Goal: Task Accomplishment & Management: Use online tool/utility

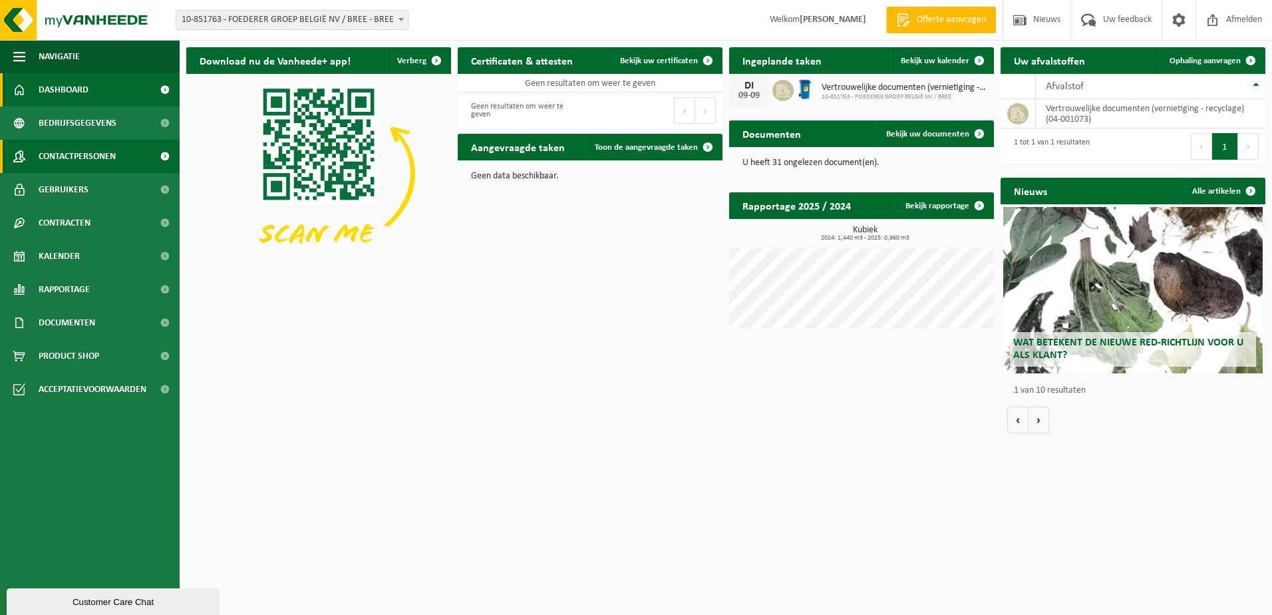
click at [164, 155] on span at bounding box center [165, 156] width 30 height 33
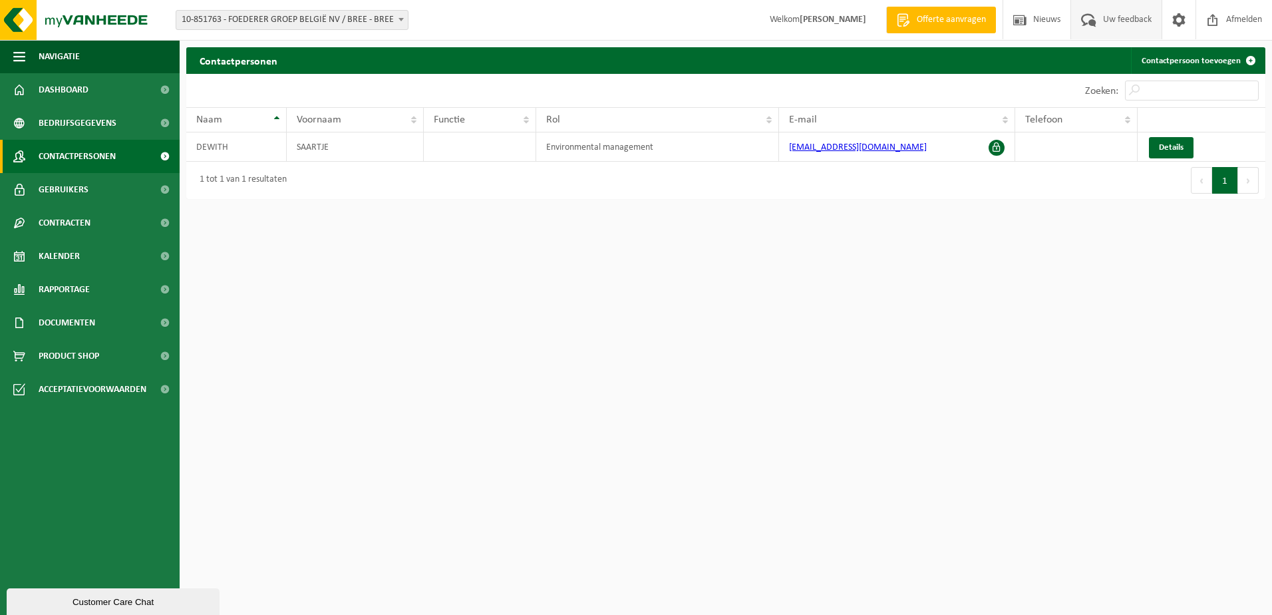
click at [1128, 24] on span "Uw feedback" at bounding box center [1127, 19] width 55 height 39
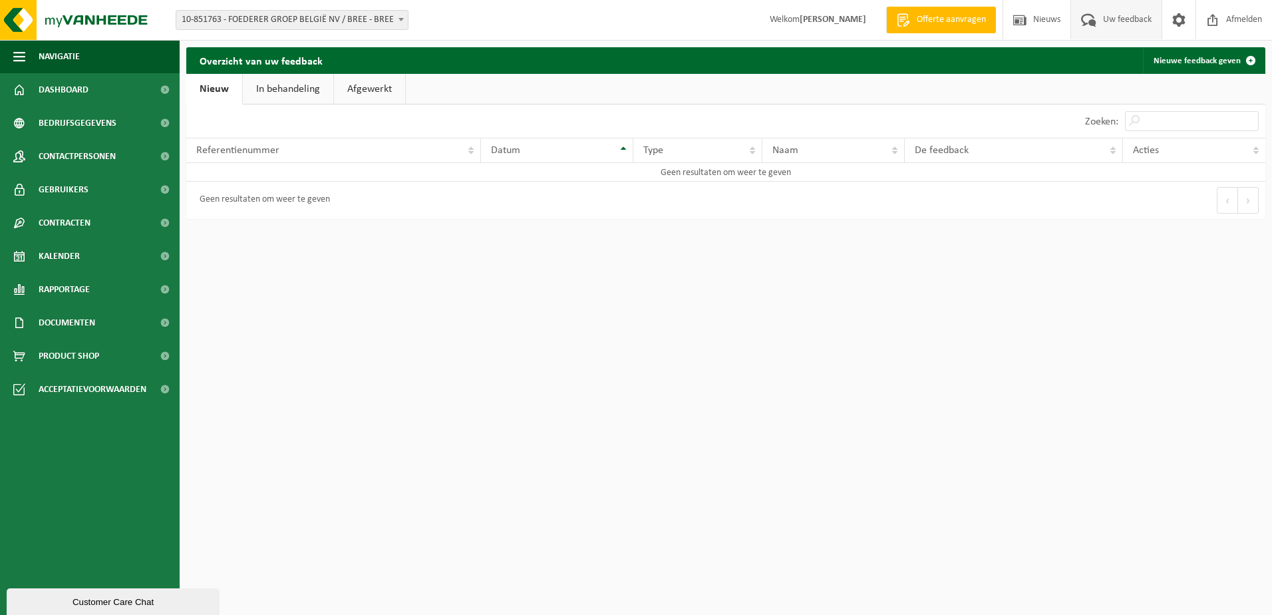
click at [283, 85] on link "In behandeling" at bounding box center [288, 89] width 90 height 31
click at [364, 90] on link "Afgewerkt" at bounding box center [371, 89] width 71 height 31
click at [209, 85] on link "Nieuw" at bounding box center [213, 89] width 54 height 31
click at [1178, 21] on span at bounding box center [1179, 19] width 20 height 39
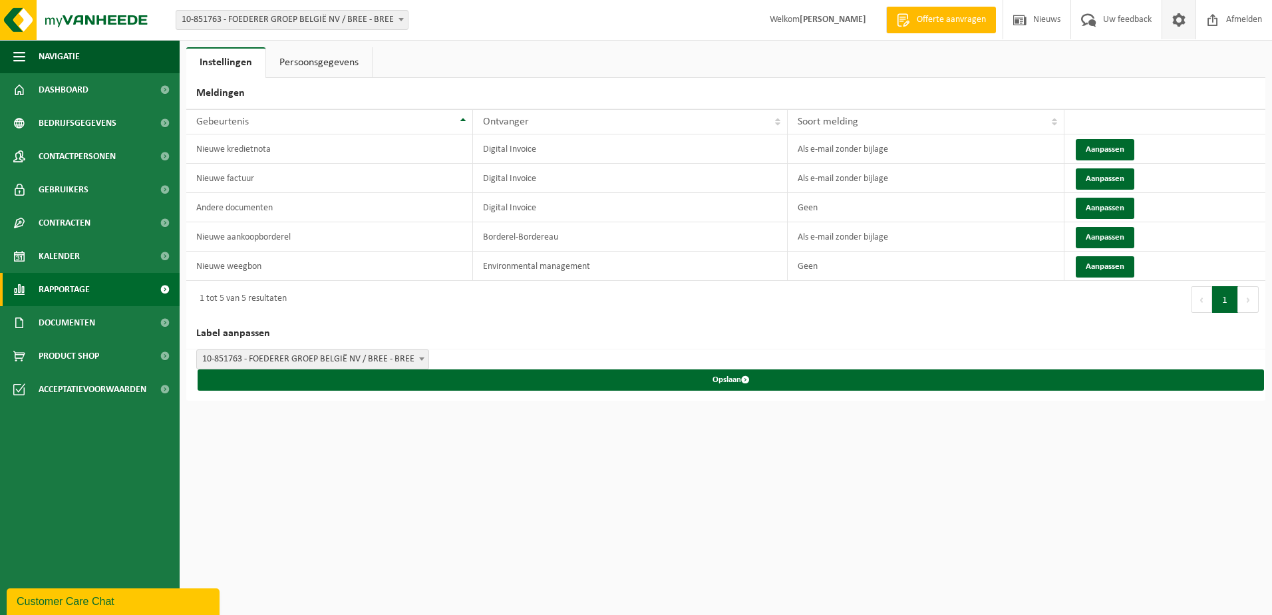
click at [59, 290] on span "Rapportage" at bounding box center [64, 289] width 51 height 33
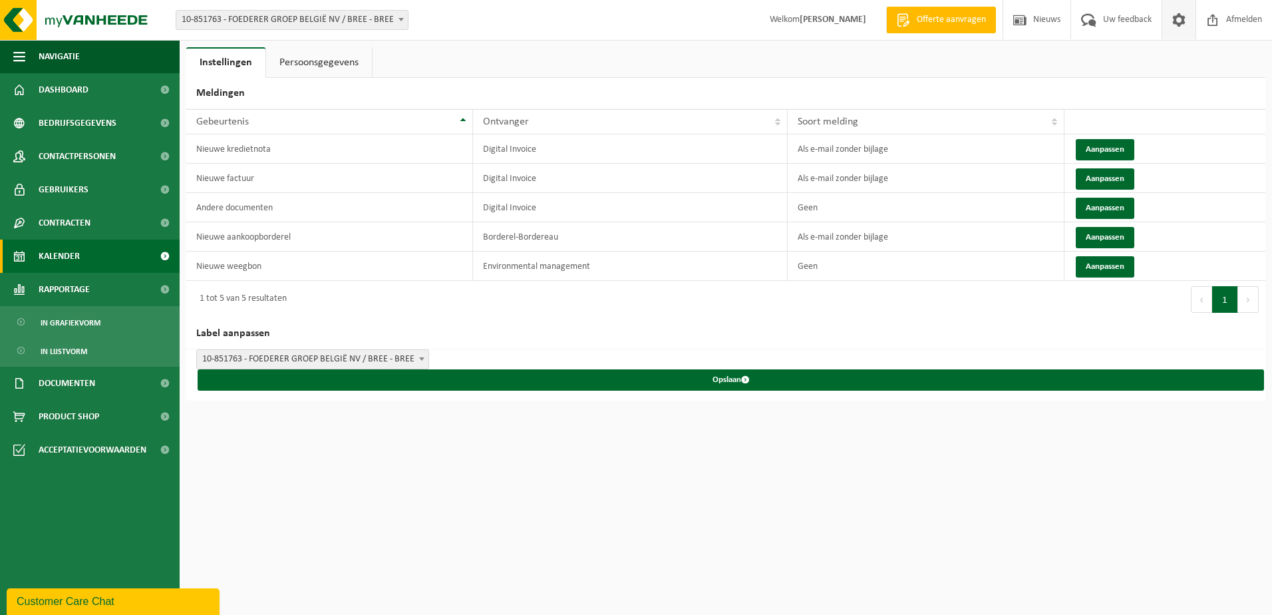
click at [56, 259] on span "Kalender" at bounding box center [59, 256] width 41 height 33
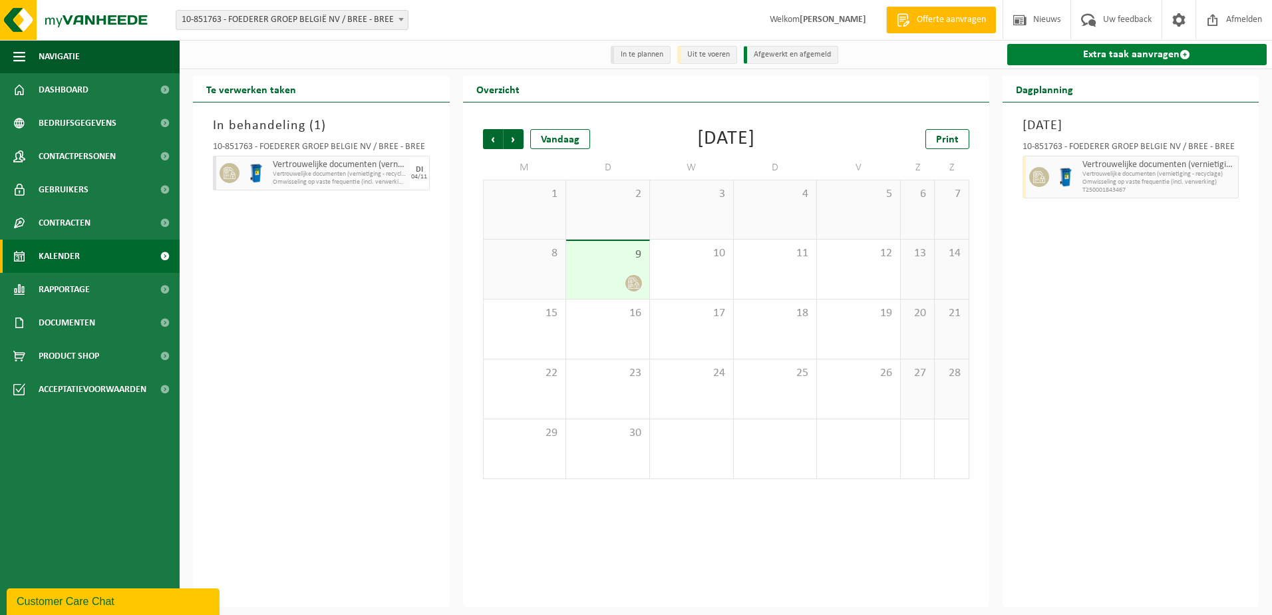
click at [1182, 57] on span at bounding box center [1185, 54] width 11 height 11
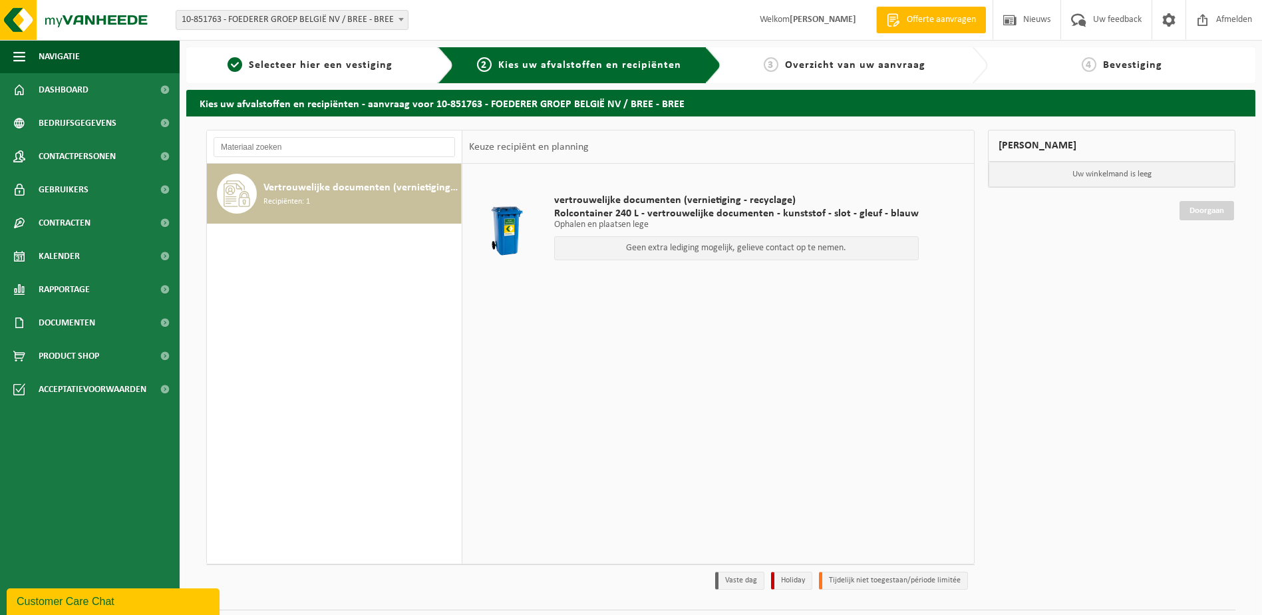
scroll to position [35, 0]
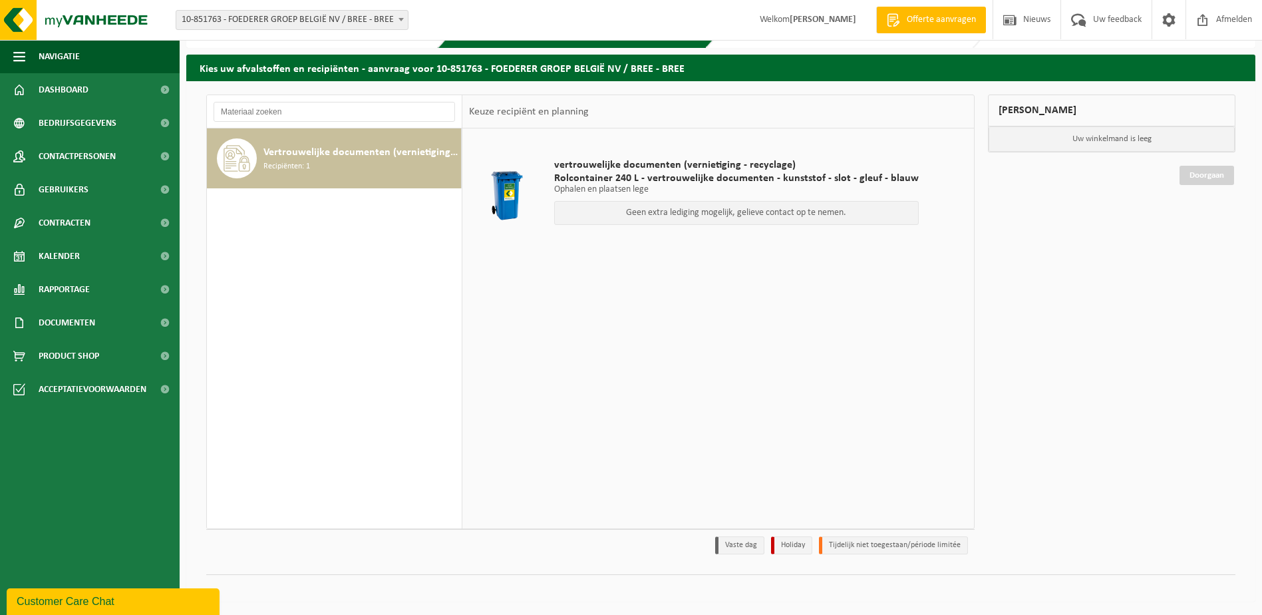
click at [311, 156] on span "Vertrouwelijke documenten (vernietiging - recyclage)" at bounding box center [360, 152] width 194 height 16
click at [728, 214] on p "Geen extra lediging mogelijk, gelieve contact op te nemen." at bounding box center [737, 212] width 350 height 9
click at [273, 71] on h2 "Kies uw afvalstoffen en recipiënten - aanvraag voor 10-851763 - FOEDERER GROEP …" at bounding box center [720, 68] width 1069 height 26
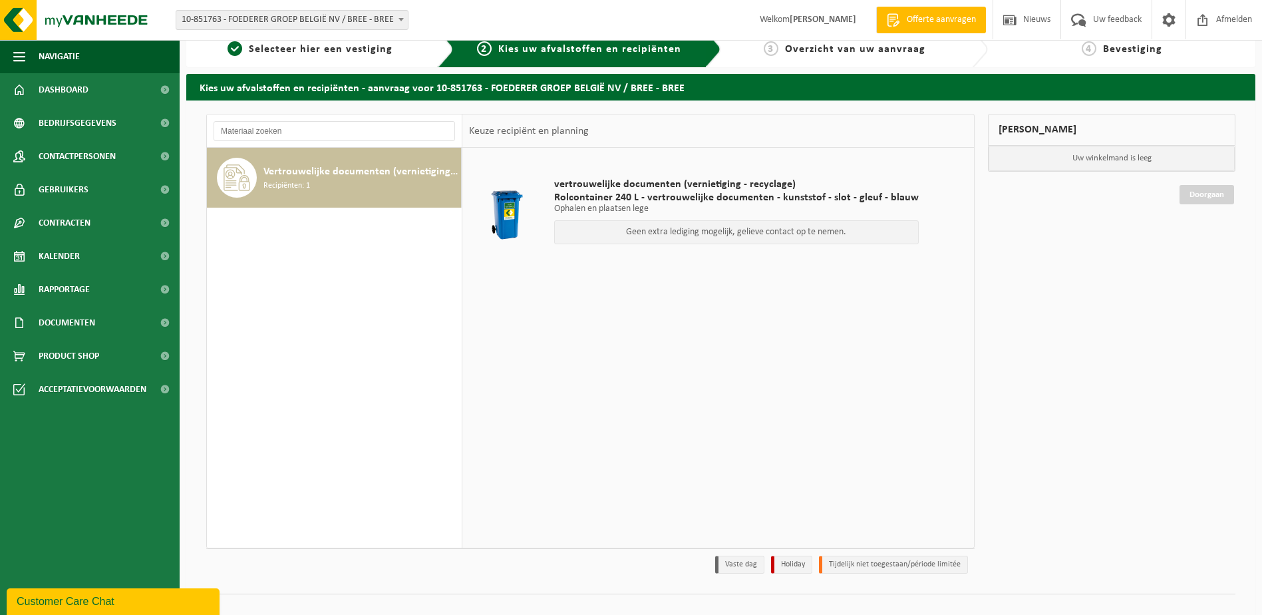
scroll to position [0, 0]
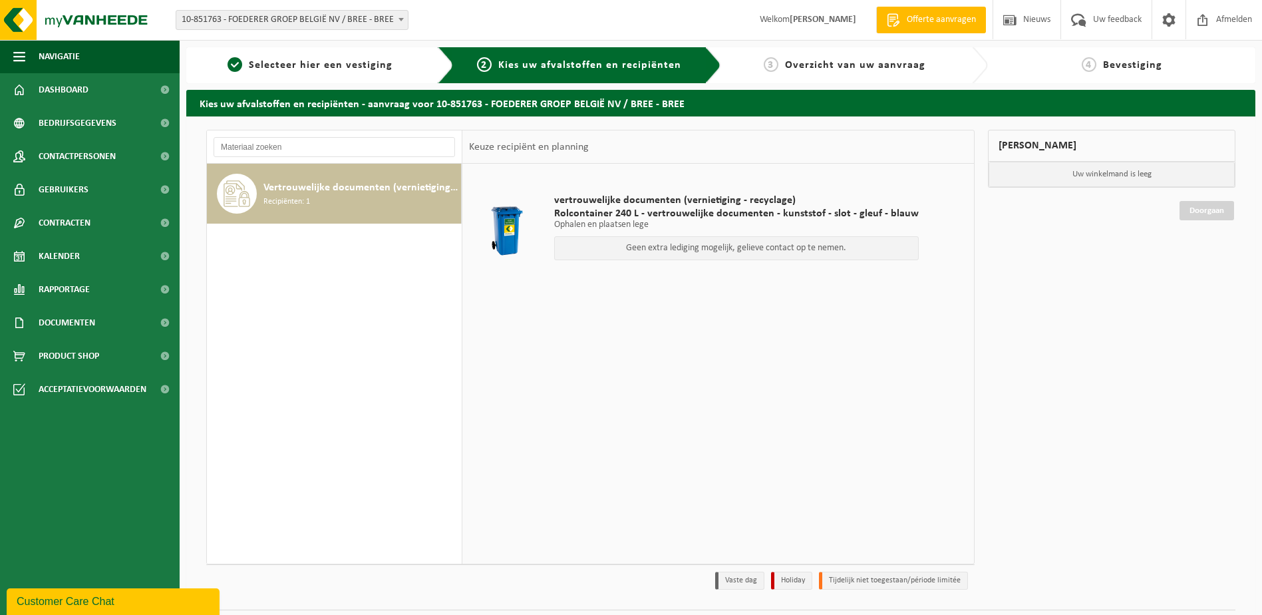
click at [236, 180] on icon at bounding box center [237, 193] width 27 height 27
click at [685, 250] on p "Geen extra lediging mogelijk, gelieve contact op te nemen." at bounding box center [737, 248] width 350 height 9
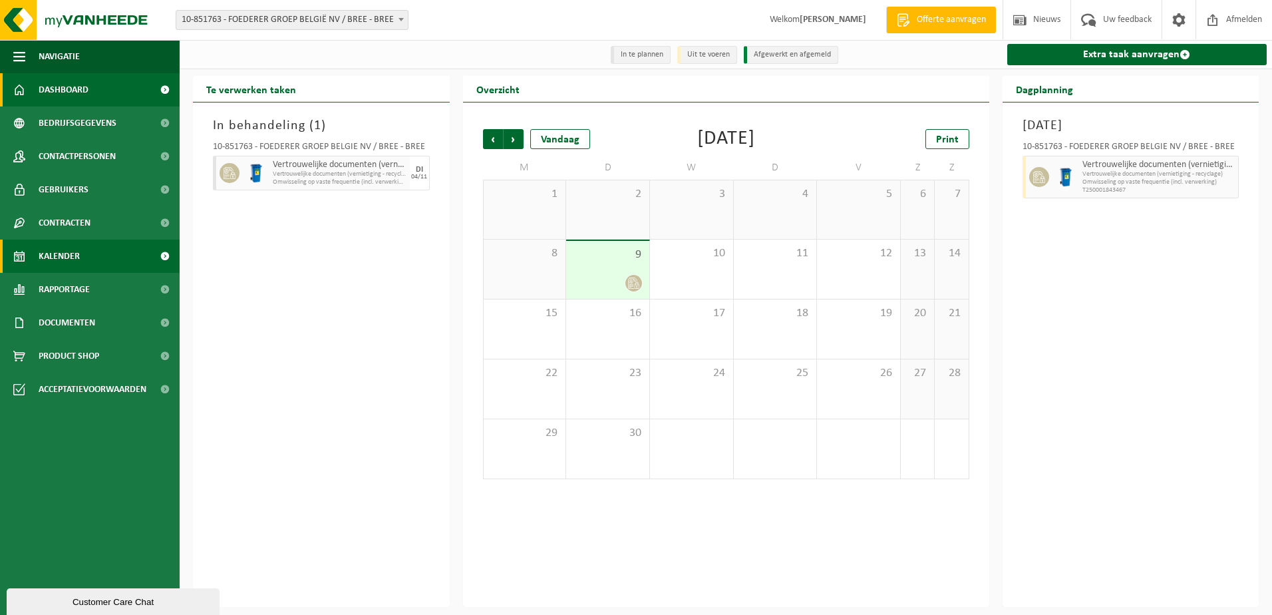
click at [77, 79] on span "Dashboard" at bounding box center [64, 89] width 50 height 33
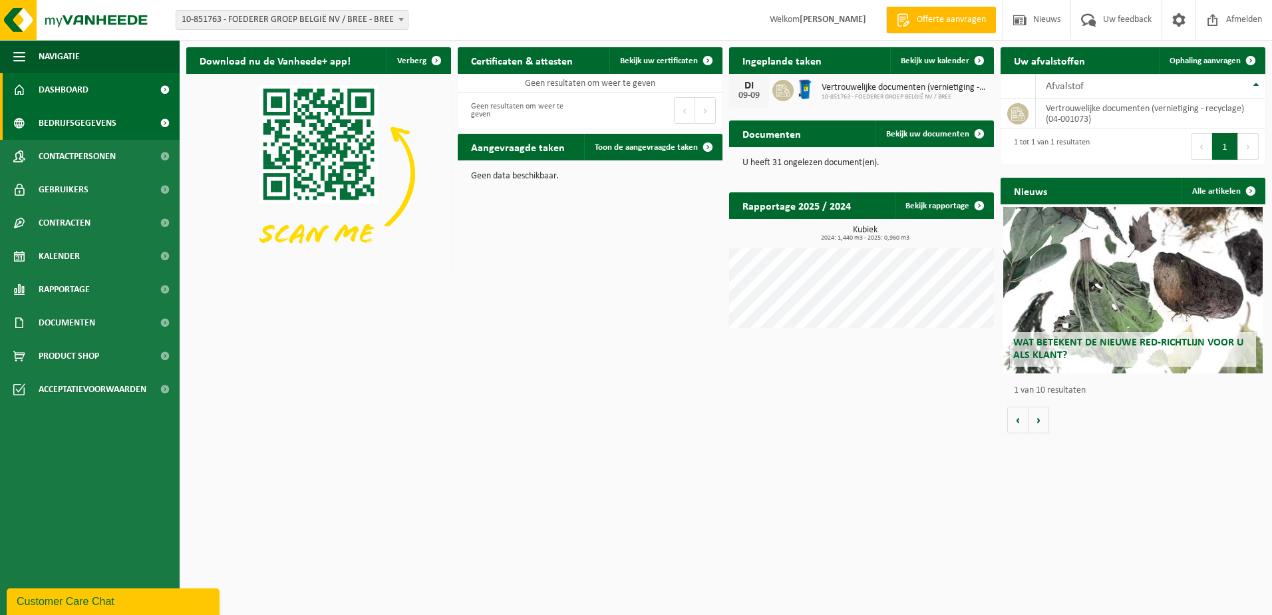
click at [67, 121] on span "Bedrijfsgegevens" at bounding box center [78, 122] width 78 height 33
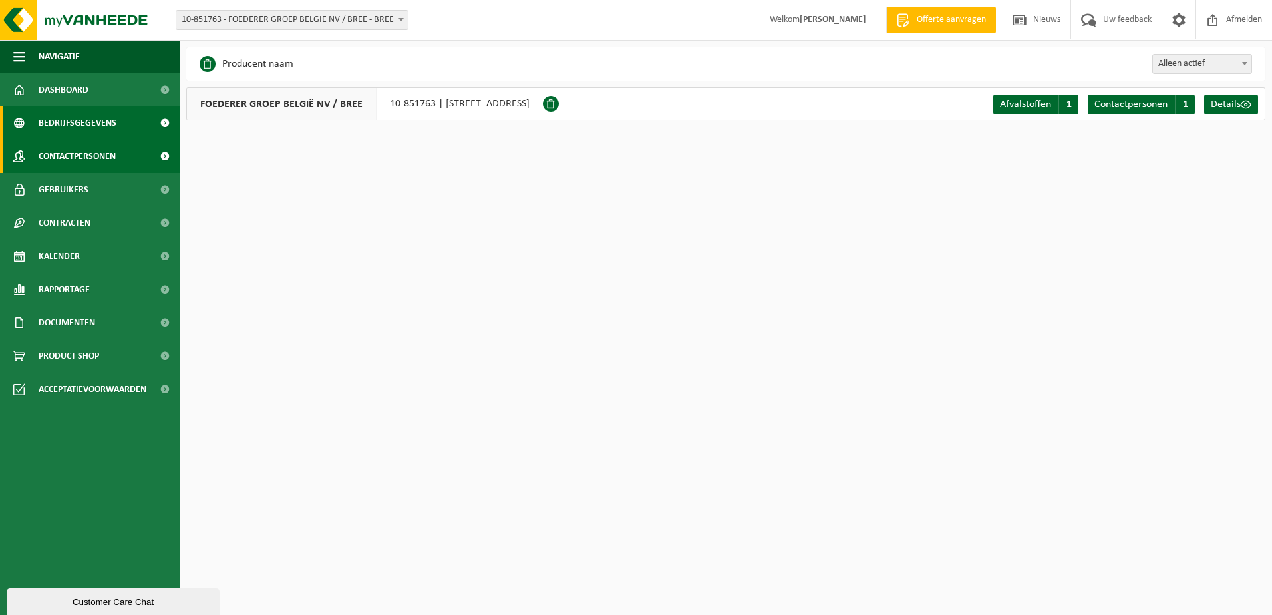
click at [63, 159] on span "Contactpersonen" at bounding box center [77, 156] width 77 height 33
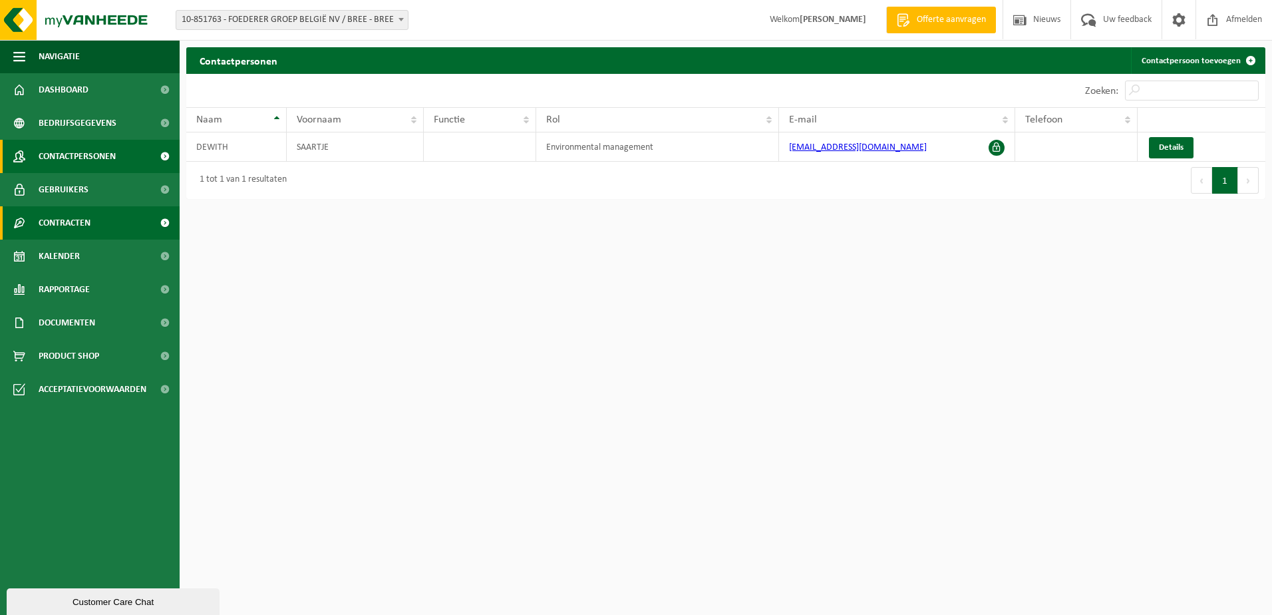
click at [67, 223] on span "Contracten" at bounding box center [65, 222] width 52 height 33
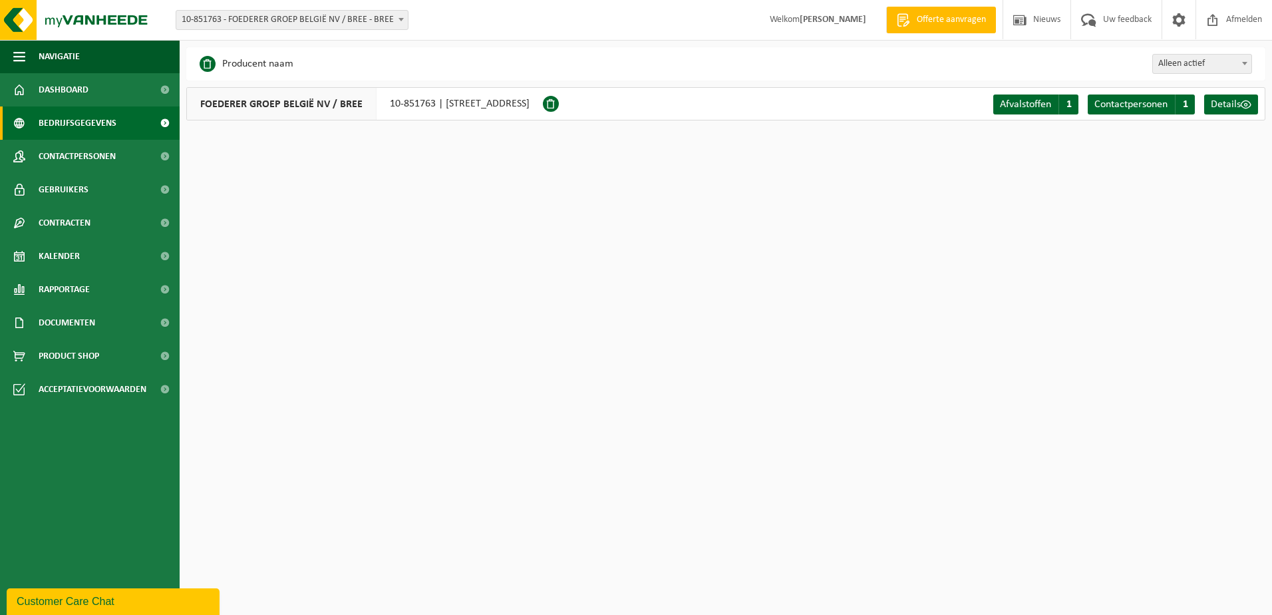
click at [94, 128] on span "Bedrijfsgegevens" at bounding box center [78, 122] width 78 height 33
